Goal: Information Seeking & Learning: Learn about a topic

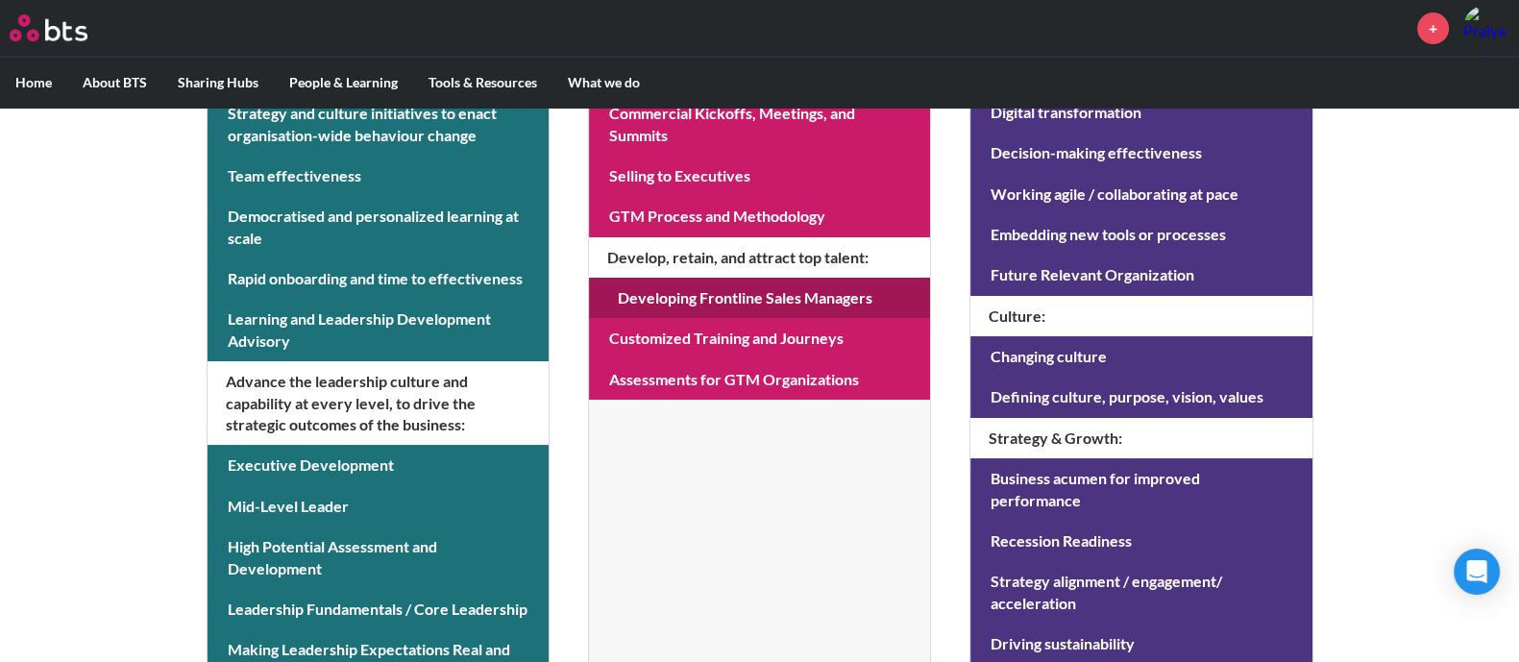
scroll to position [239, 0]
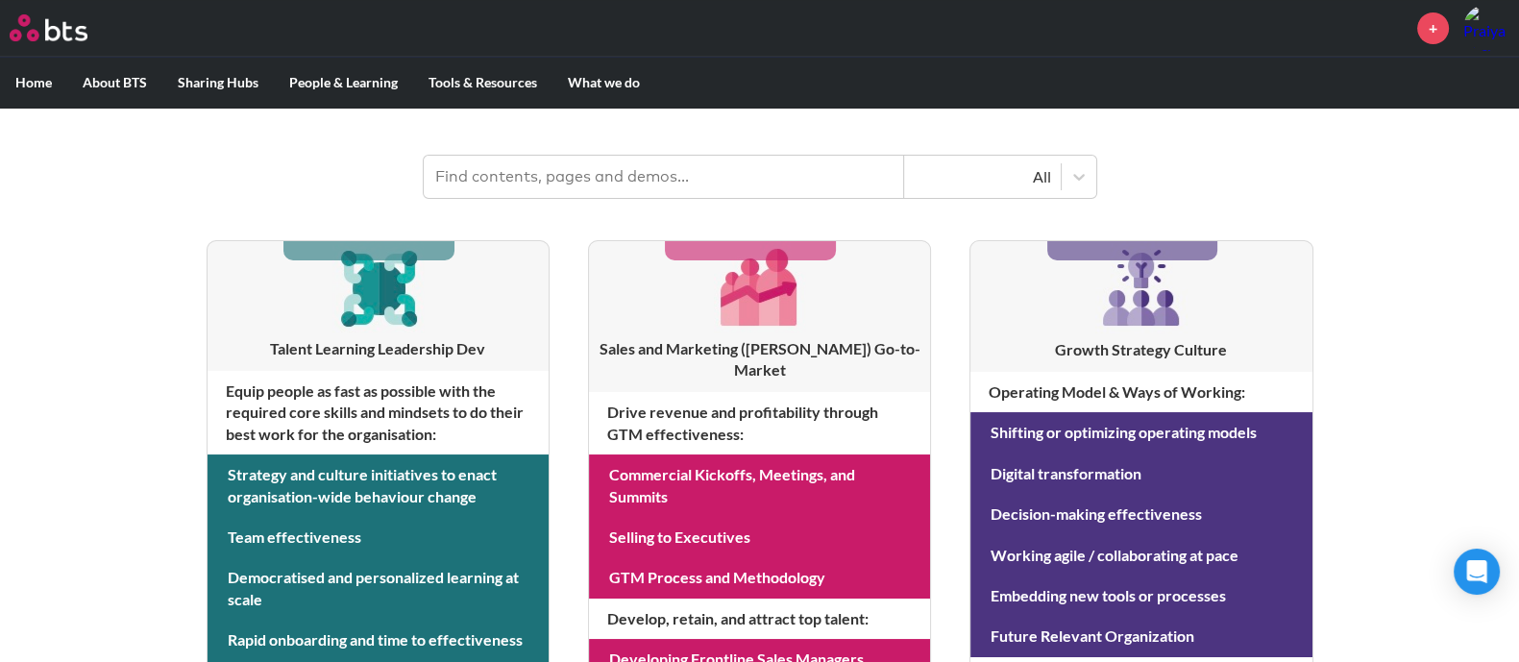
click at [634, 183] on input "text" at bounding box center [664, 177] width 480 height 42
type input "assessment"
click at [1292, 178] on header "assessment All" at bounding box center [759, 167] width 1519 height 100
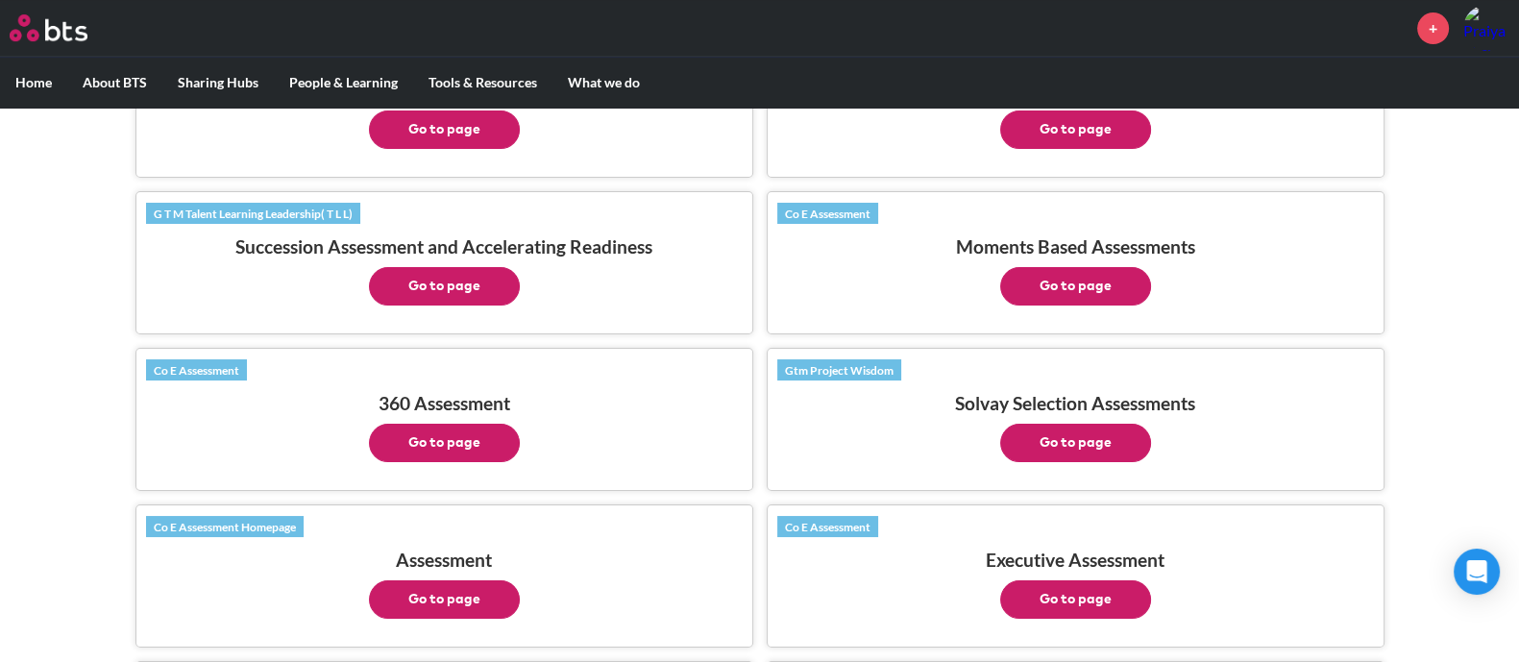
scroll to position [1201, 0]
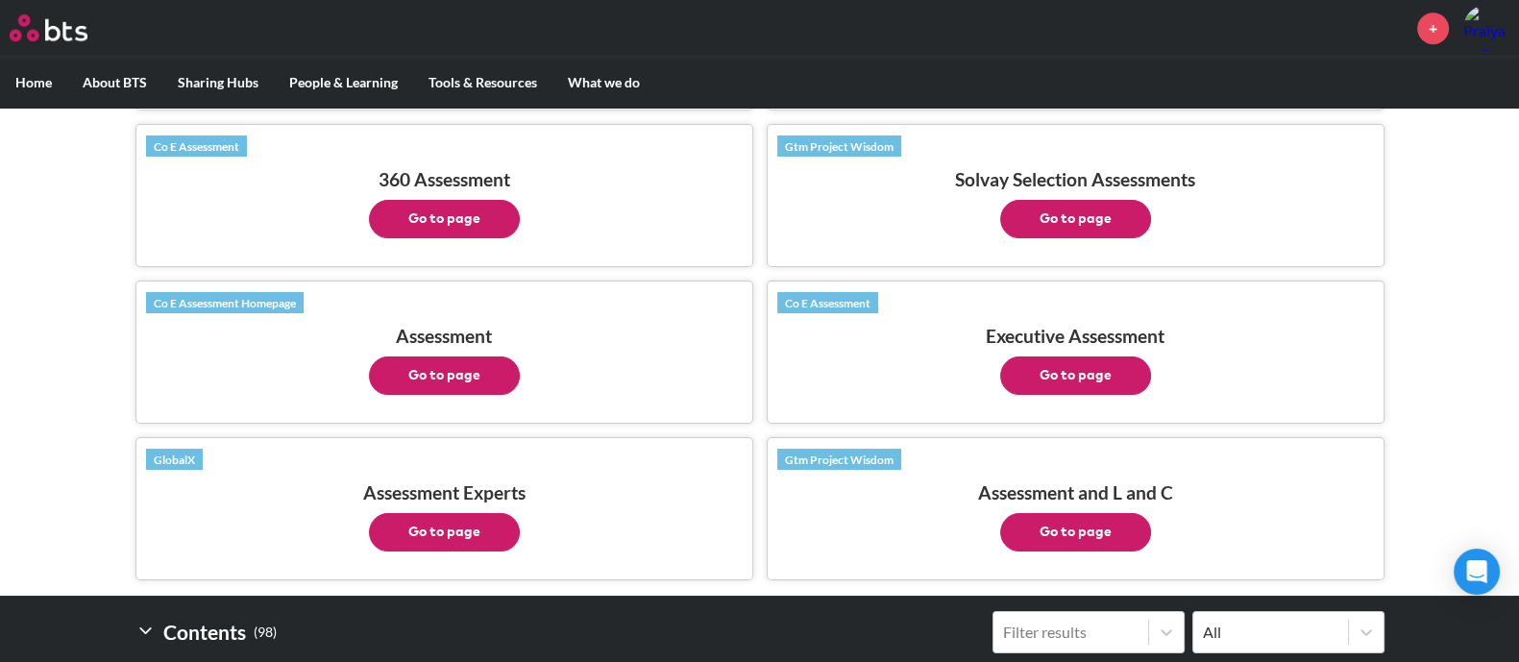
click at [455, 201] on button "Go to page" at bounding box center [444, 219] width 151 height 38
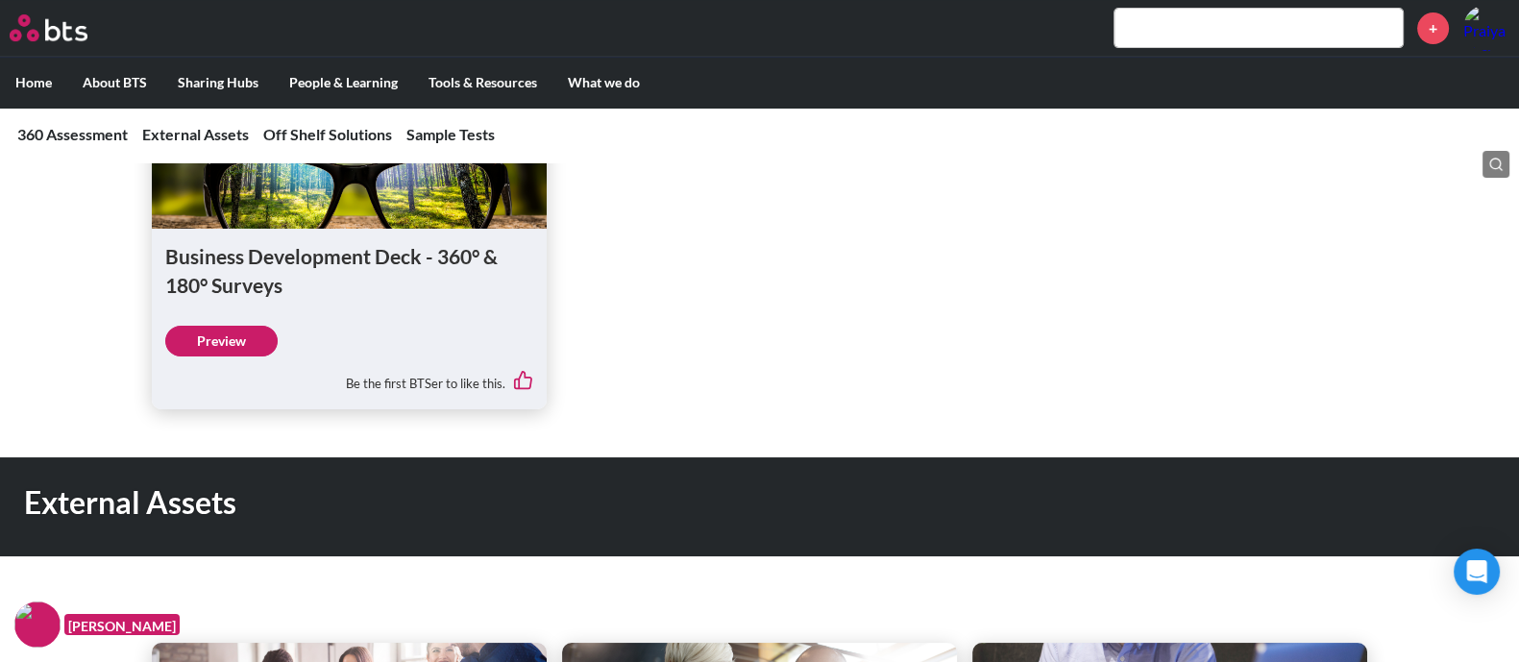
scroll to position [865, 0]
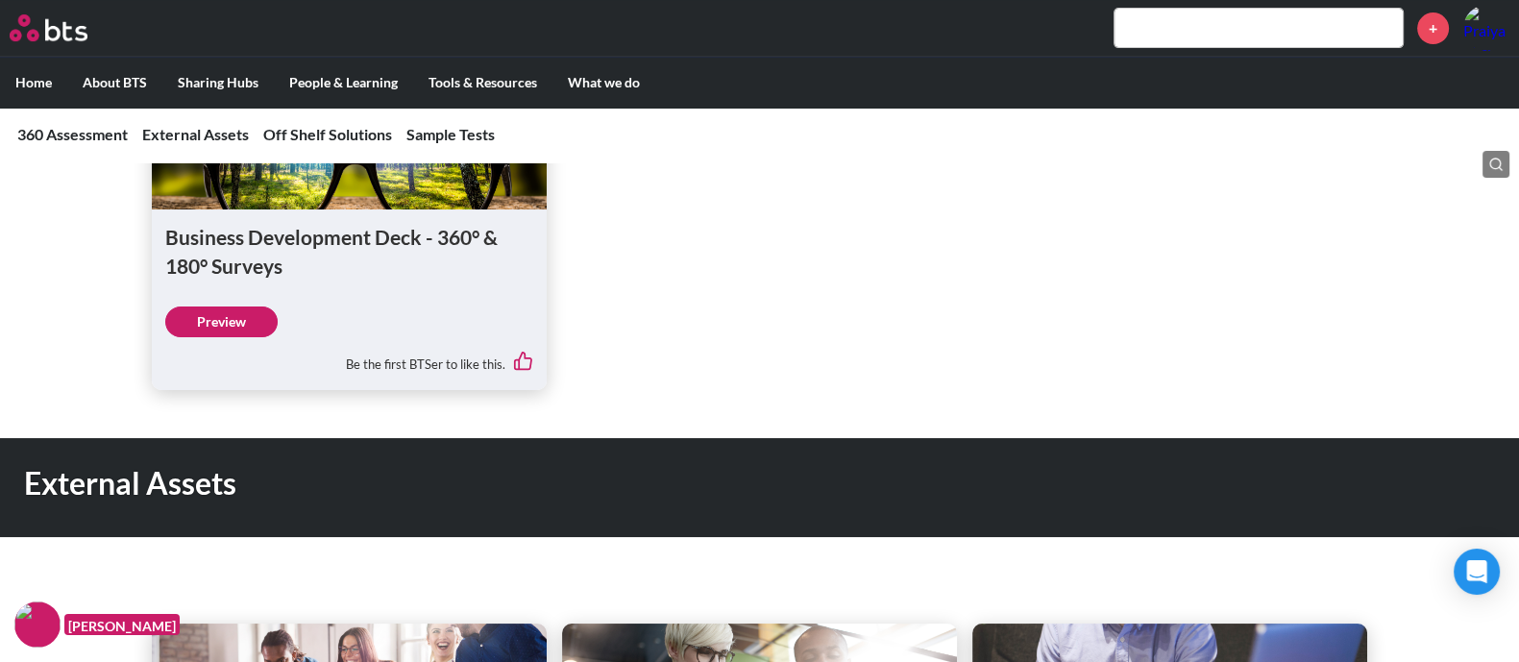
click at [226, 337] on link "Preview" at bounding box center [221, 321] width 112 height 31
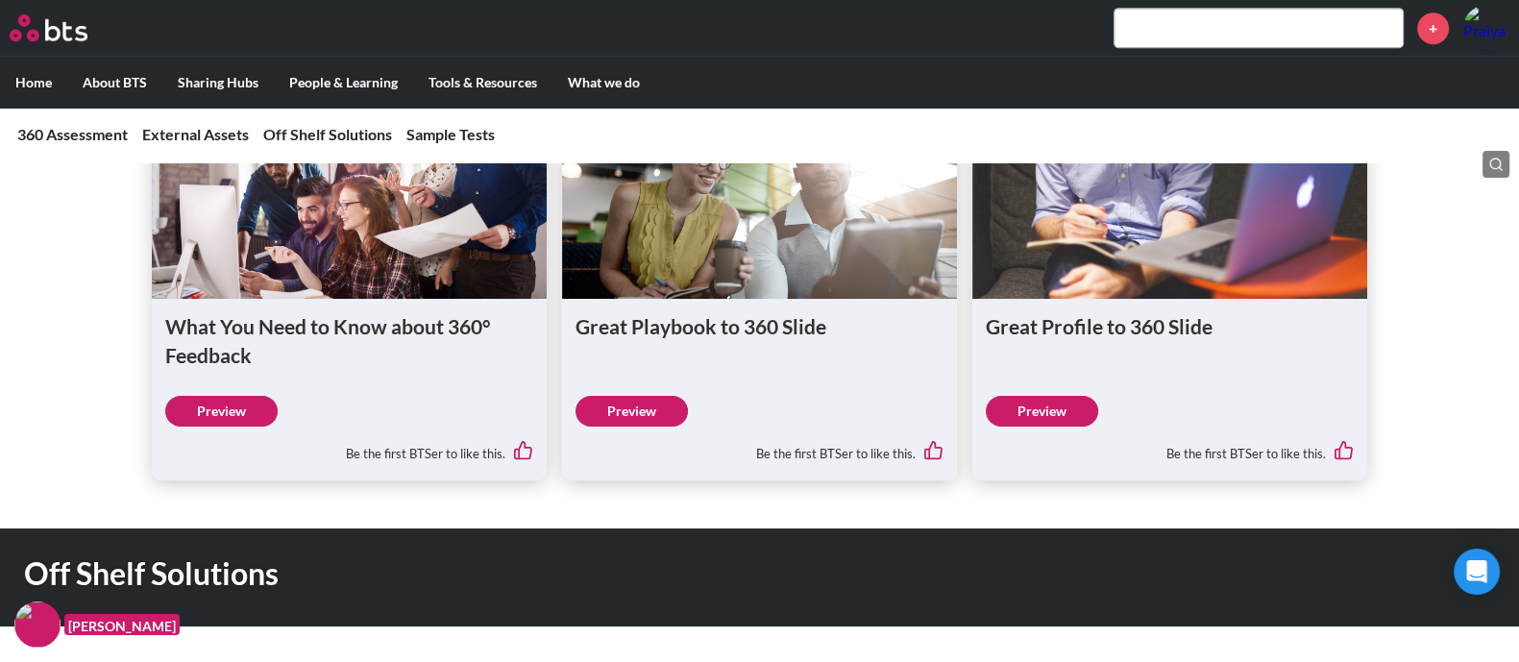
scroll to position [1364, 0]
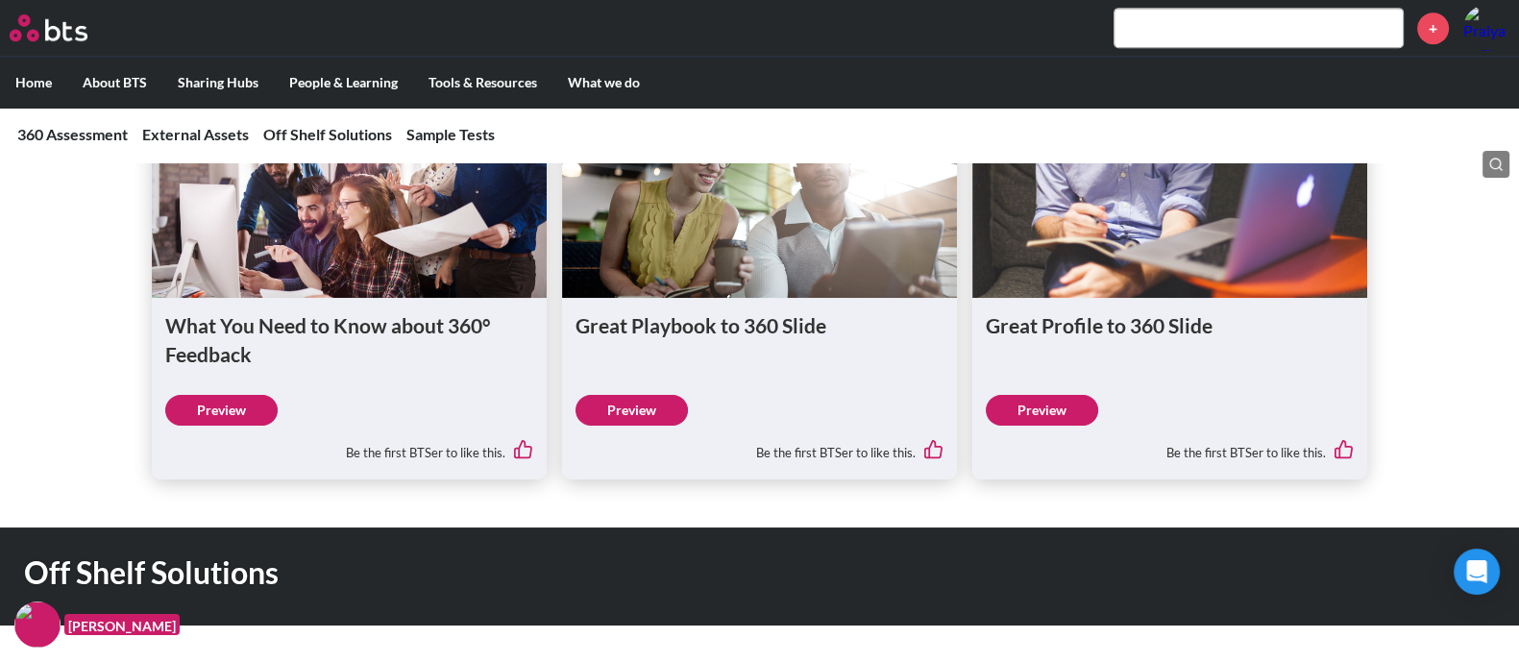
click at [1046, 425] on link "Preview" at bounding box center [1041, 410] width 112 height 31
click at [173, 425] on link "Preview" at bounding box center [221, 410] width 112 height 31
